Goal: Transaction & Acquisition: Subscribe to service/newsletter

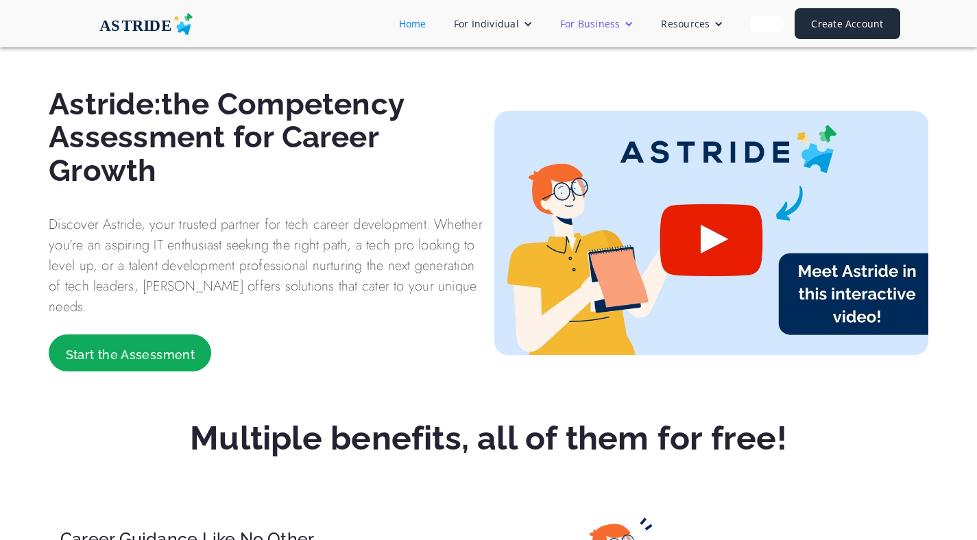
click at [618, 29] on div "For Business" at bounding box center [590, 23] width 60 height 14
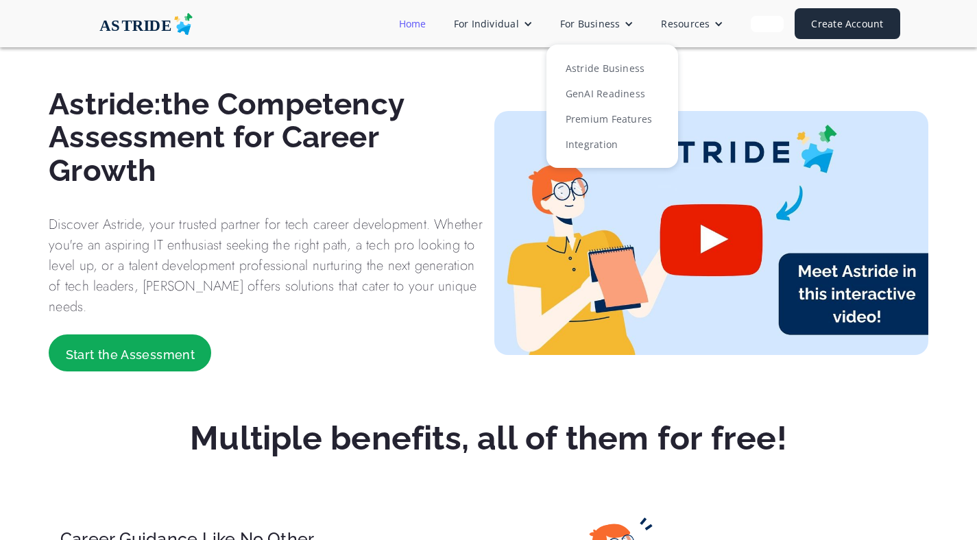
click at [435, 27] on link "Home" at bounding box center [412, 23] width 55 height 25
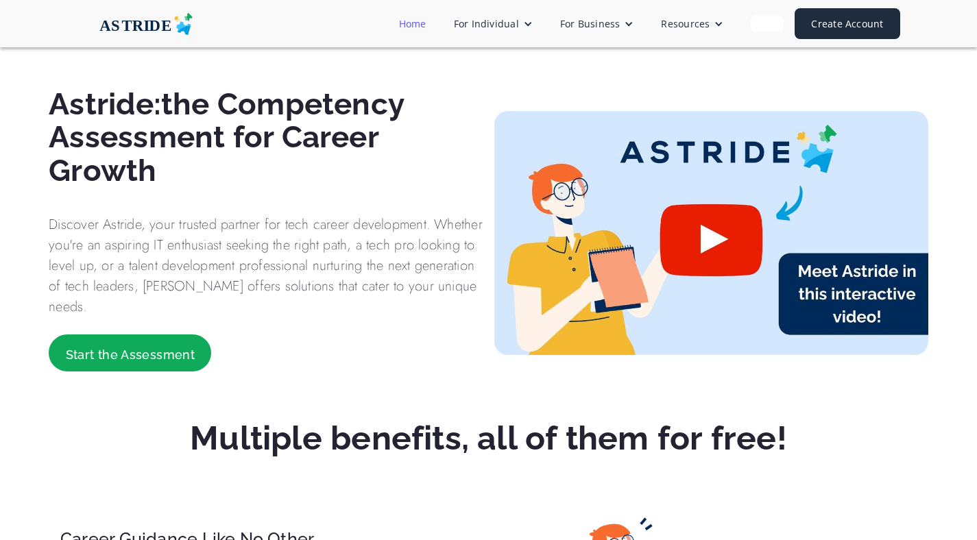
click at [426, 25] on link "Home" at bounding box center [412, 23] width 55 height 25
click at [125, 25] on img at bounding box center [145, 24] width 137 height 22
click at [836, 33] on link "Create Account" at bounding box center [846, 23] width 105 height 31
